Goal: Transaction & Acquisition: Purchase product/service

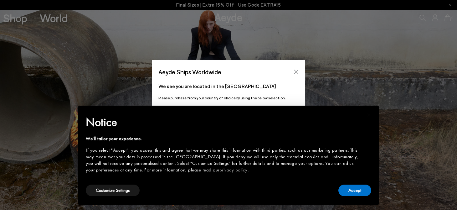
click at [296, 74] on icon "Close" at bounding box center [296, 71] width 5 height 5
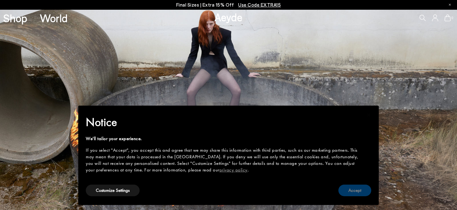
click at [352, 185] on button "Accept" at bounding box center [355, 191] width 33 height 12
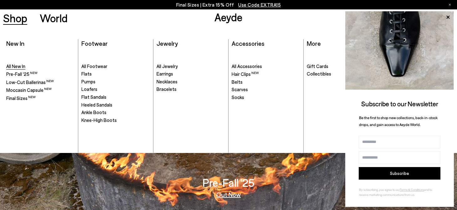
click at [12, 64] on span "All New In" at bounding box center [15, 66] width 19 height 6
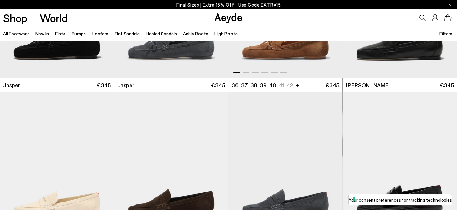
scroll to position [376, 0]
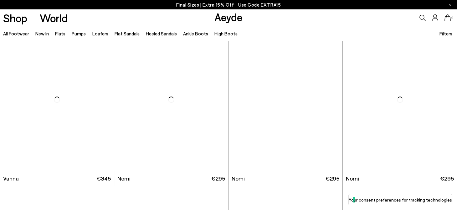
scroll to position [846, 0]
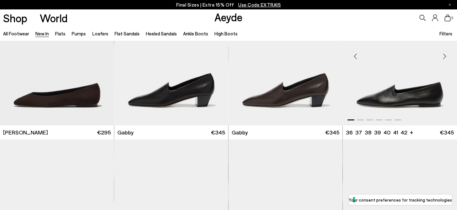
click at [369, 101] on img "1 / 6" at bounding box center [400, 53] width 114 height 143
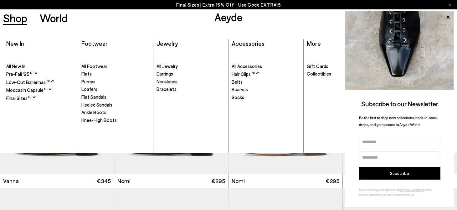
scroll to position [971, 0]
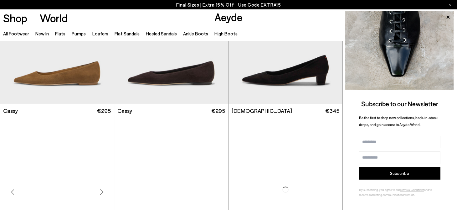
scroll to position [2757, 0]
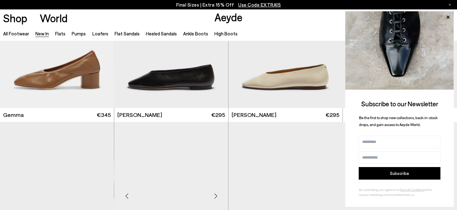
scroll to position [3509, 0]
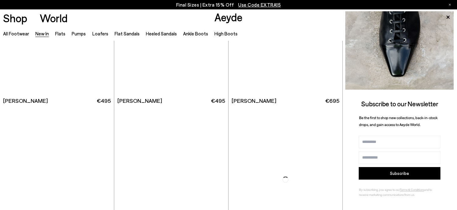
scroll to position [5130, 0]
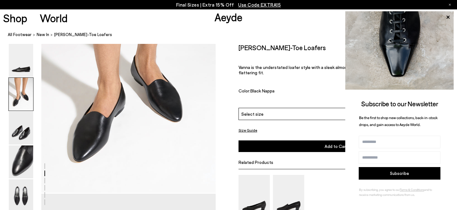
scroll to position [31, 0]
